Goal: Transaction & Acquisition: Purchase product/service

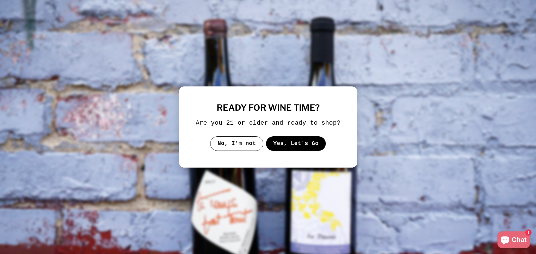
click at [278, 140] on button "Yes, Let's Go" at bounding box center [296, 143] width 60 height 15
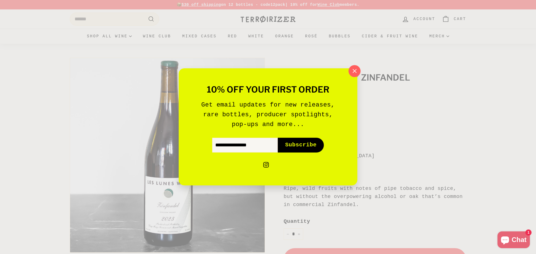
click at [353, 71] on icon "button" at bounding box center [354, 71] width 8 height 8
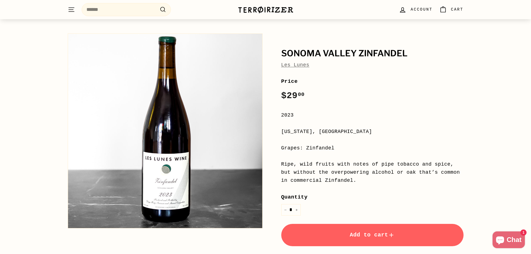
scroll to position [25, 0]
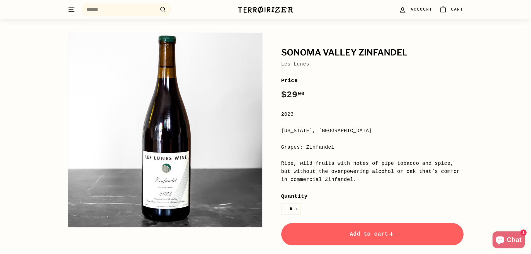
drag, startPoint x: 279, startPoint y: 161, endPoint x: 342, endPoint y: 177, distance: 64.3
click at [342, 177] on div "Sonoma Valley Zinfandel Les Lunes Price Regular price $29 00 $29.00 / 2023 [US_…" at bounding box center [366, 172] width 195 height 284
copy div "Ripe, wild fruits with notes of pipe tobacco and spice, but without the overpow…"
